Goal: Task Accomplishment & Management: Manage account settings

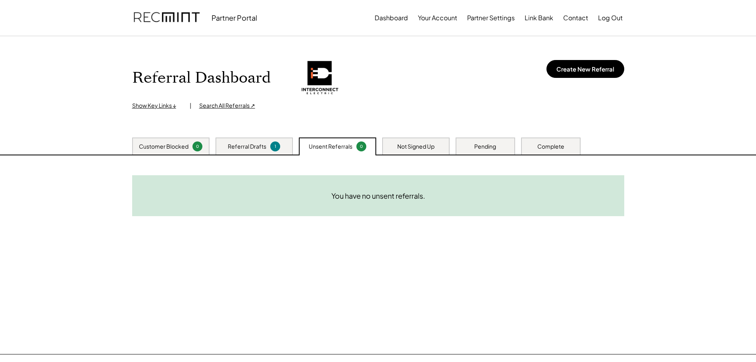
click at [415, 148] on div "Not Signed Up" at bounding box center [415, 147] width 37 height 8
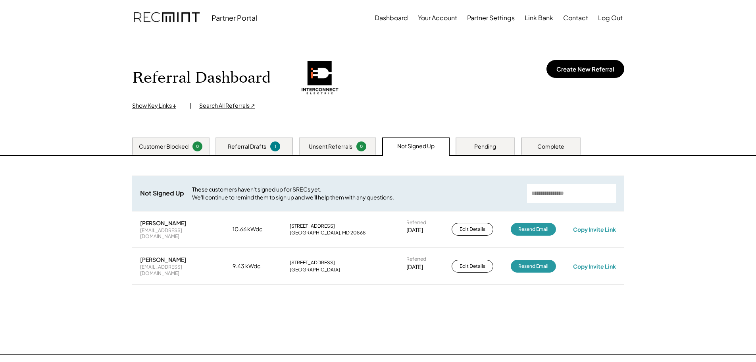
click at [486, 146] on div "Pending" at bounding box center [485, 147] width 22 height 8
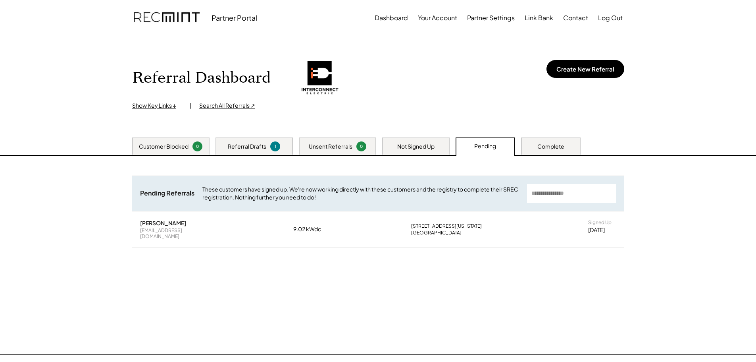
click at [555, 143] on div "Complete" at bounding box center [551, 147] width 27 height 8
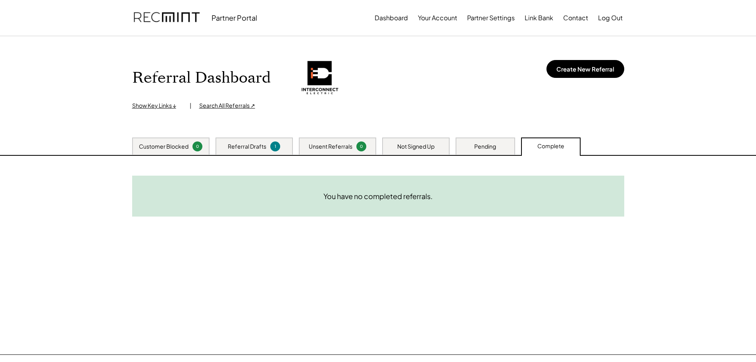
click at [499, 145] on div "Pending" at bounding box center [486, 145] width 60 height 17
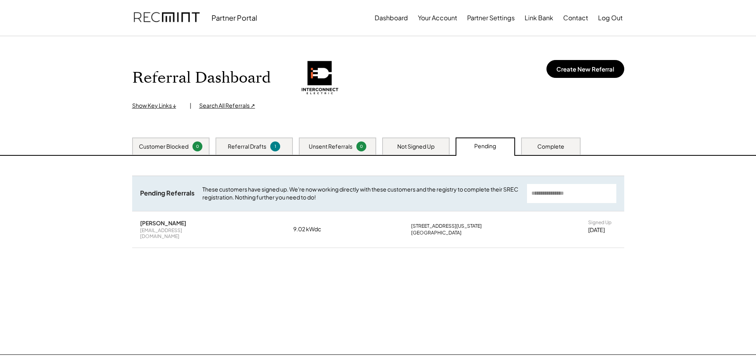
click at [413, 148] on div "Not Signed Up" at bounding box center [415, 147] width 37 height 8
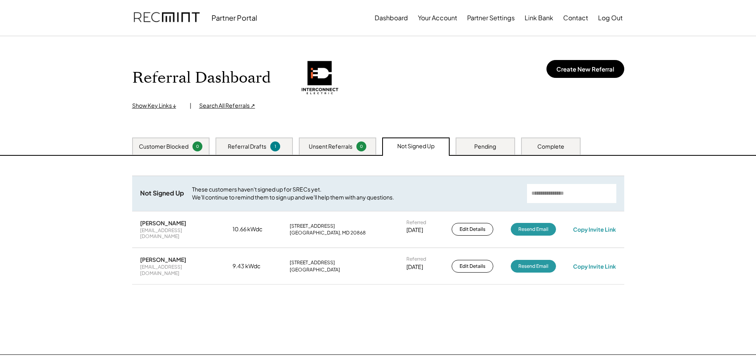
click at [330, 149] on div "Unsent Referrals" at bounding box center [331, 147] width 44 height 8
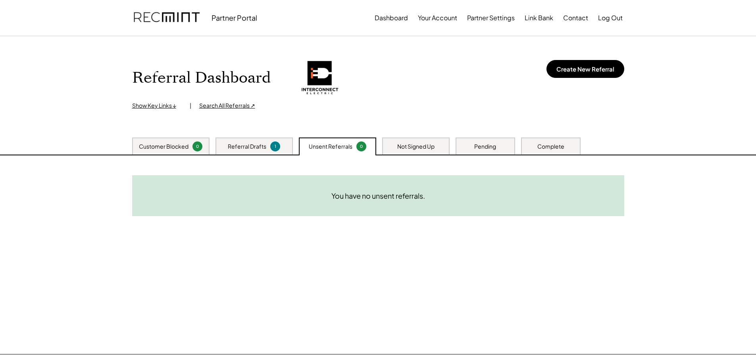
click at [417, 149] on div "Not Signed Up" at bounding box center [415, 147] width 37 height 8
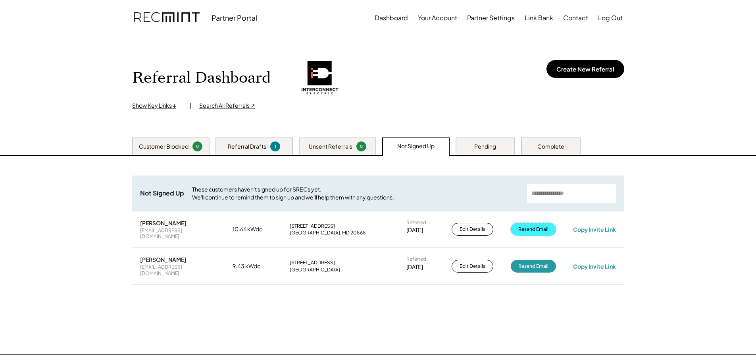
click at [539, 226] on button "Resend Email" at bounding box center [533, 229] width 45 height 13
click at [534, 260] on button "Resend Email" at bounding box center [533, 266] width 45 height 13
click at [482, 148] on div "Pending" at bounding box center [485, 147] width 22 height 8
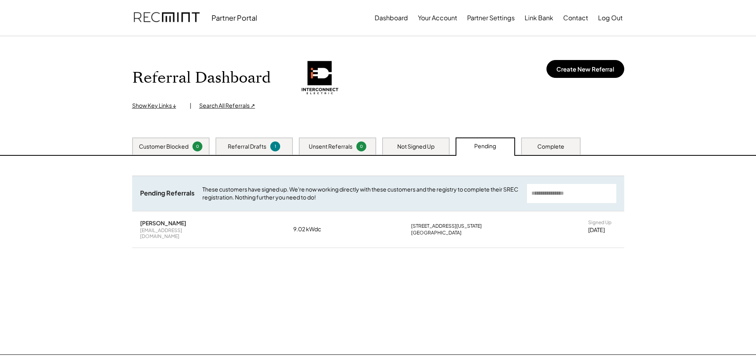
click at [239, 146] on div "Referral Drafts" at bounding box center [247, 147] width 39 height 8
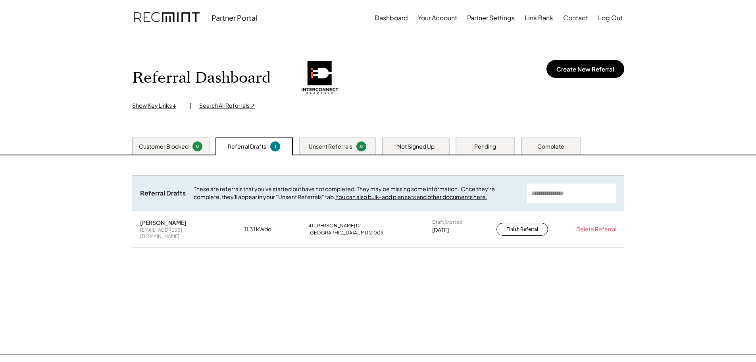
click at [343, 145] on div "Unsent Referrals" at bounding box center [331, 147] width 44 height 8
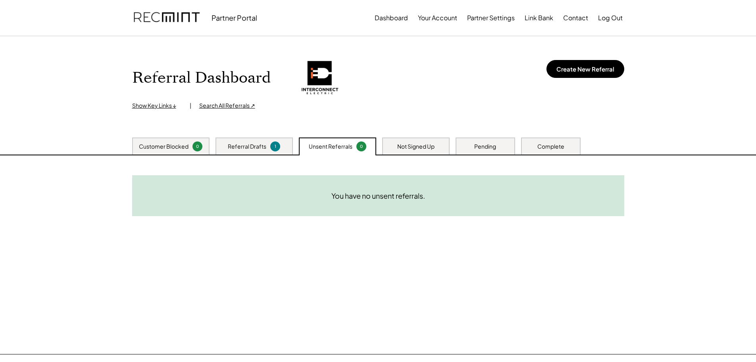
click at [416, 147] on div "Not Signed Up" at bounding box center [415, 147] width 37 height 8
